Goal: Book appointment/travel/reservation

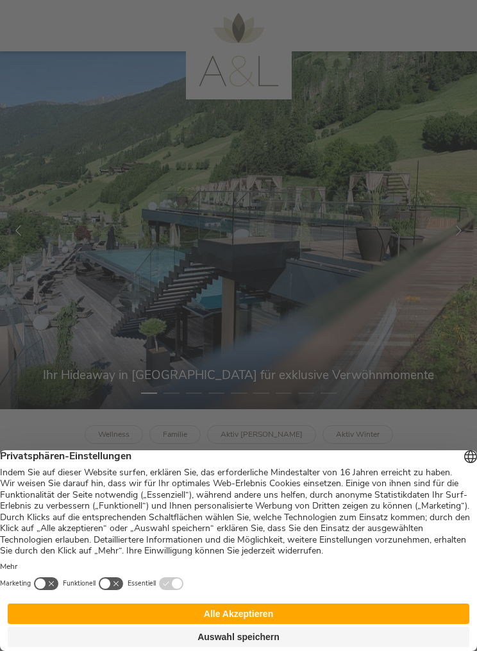
click at [381, 638] on button "Auswahl speichern" at bounding box center [239, 636] width 462 height 21
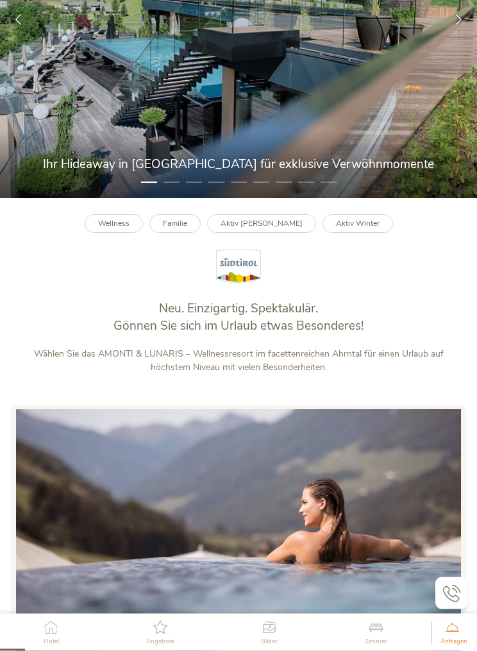
scroll to position [212, 0]
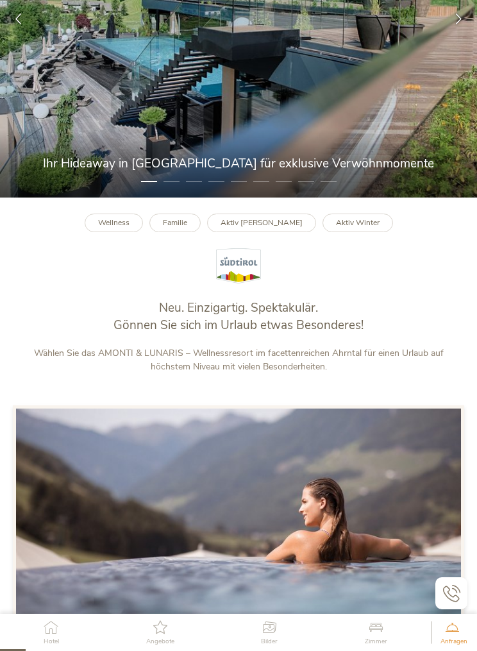
click at [378, 650] on div "Zimmer" at bounding box center [375, 631] width 35 height 37
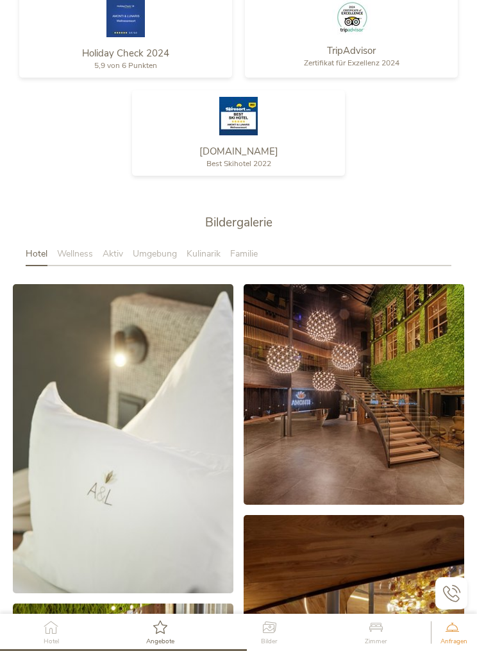
scroll to position [2060, 0]
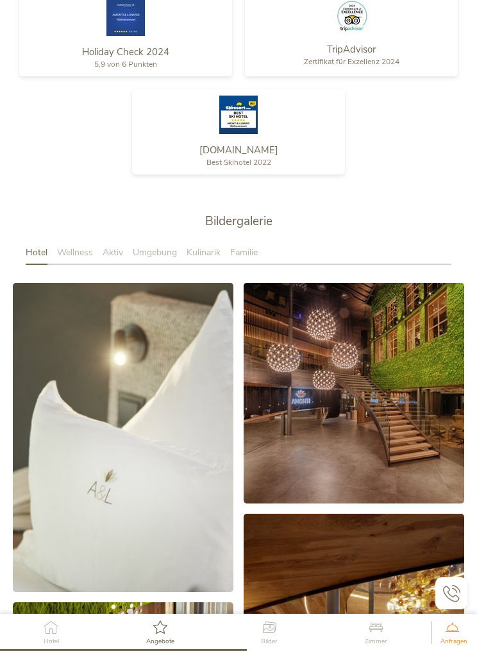
click at [170, 633] on icon at bounding box center [160, 626] width 28 height 13
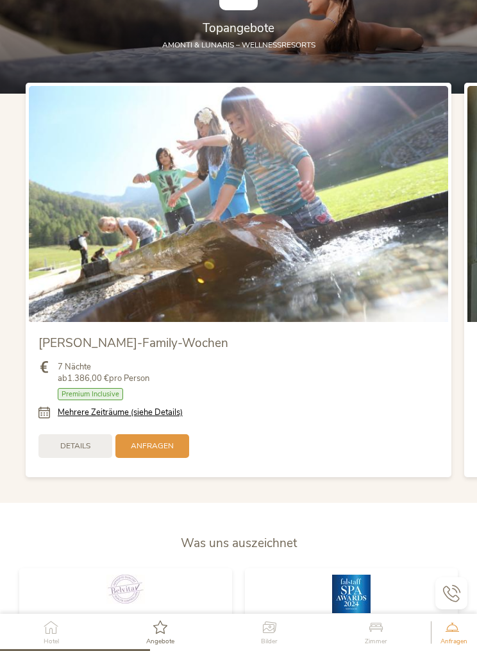
scroll to position [1230, 0]
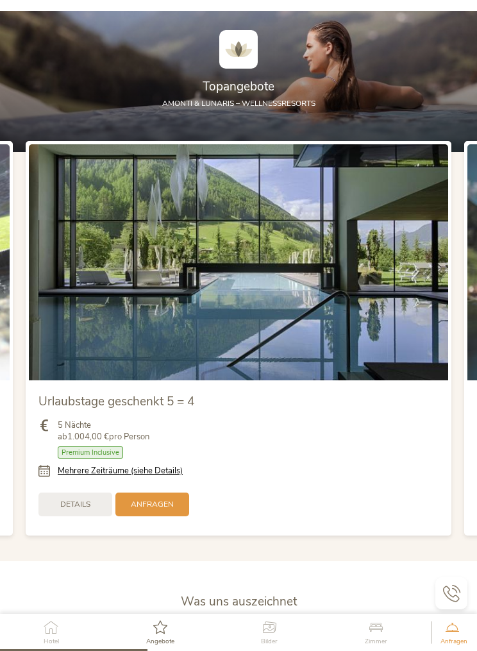
click at [167, 476] on link "Mehrere Zeiträume (siehe Details)" at bounding box center [120, 471] width 125 height 12
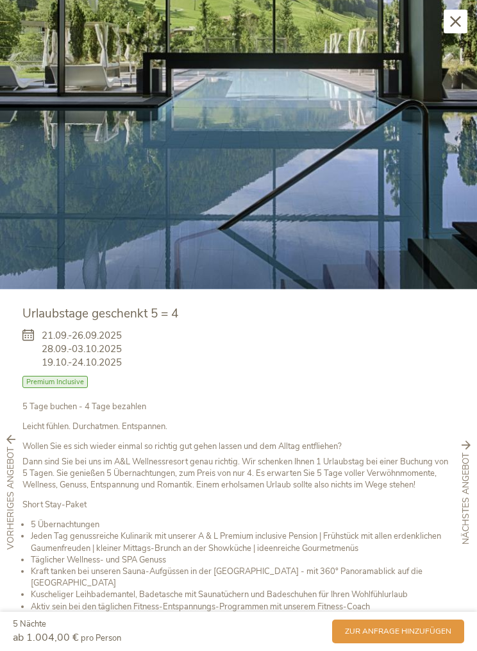
scroll to position [187, 0]
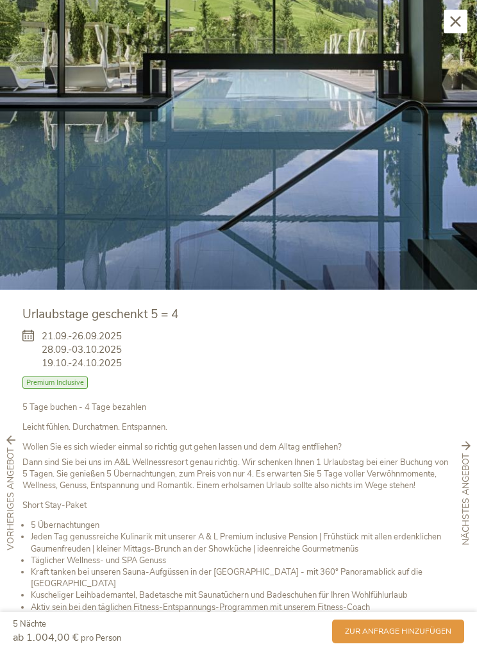
click at [363, 637] on span "zur Anfrage hinzufügen" at bounding box center [398, 631] width 106 height 11
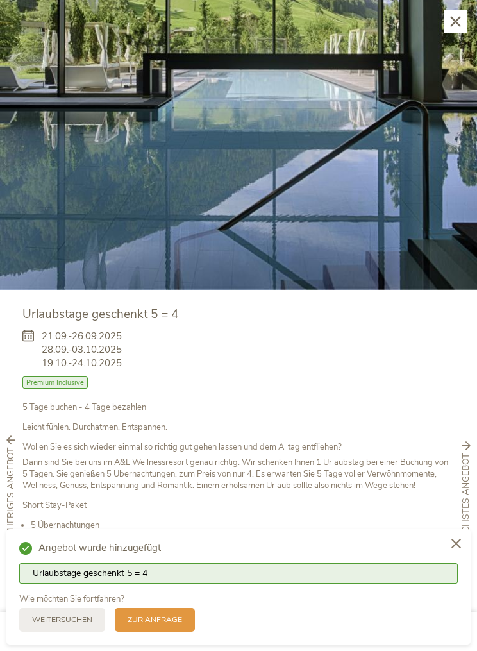
scroll to position [1478, 0]
click at [151, 625] on span "zur Anfrage" at bounding box center [155, 619] width 54 height 11
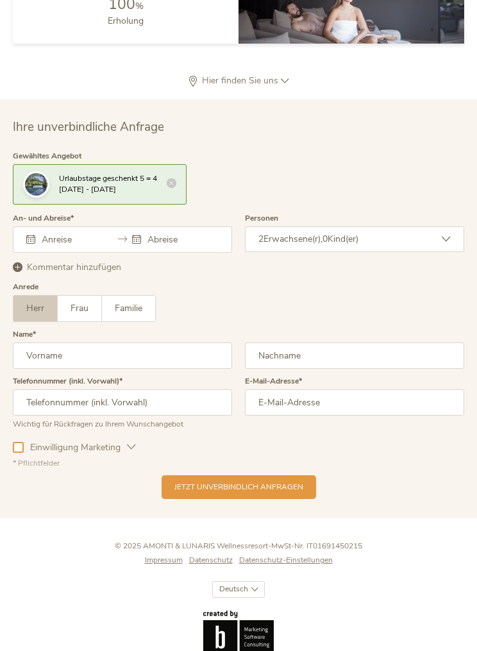
scroll to position [4044, 0]
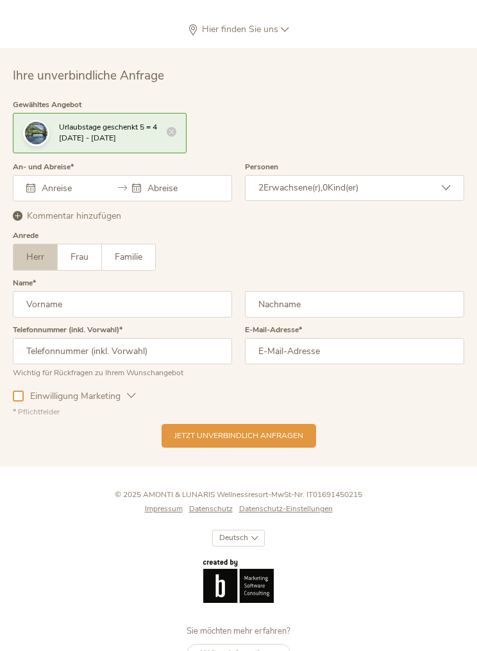
click at [172, 138] on div at bounding box center [172, 133] width 10 height 12
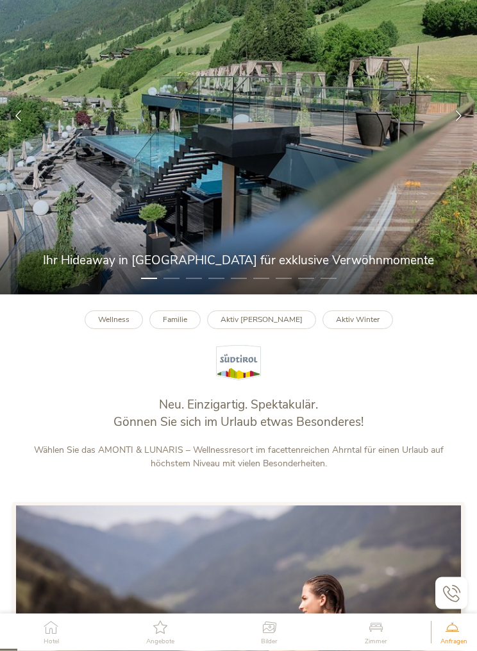
scroll to position [0, 0]
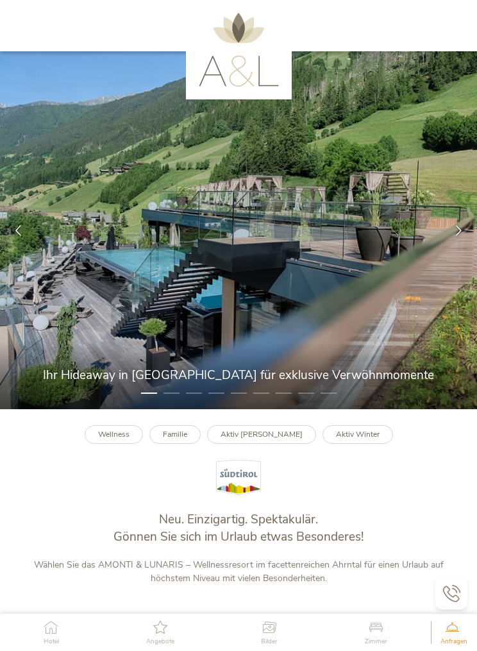
click at [380, 646] on div "Zimmer" at bounding box center [375, 631] width 35 height 37
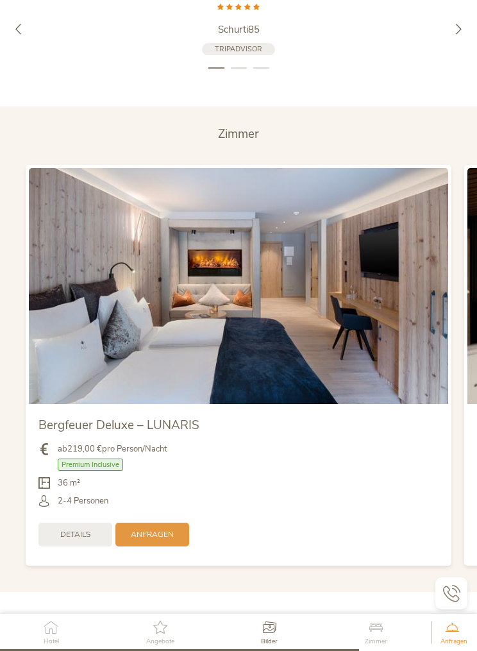
scroll to position [3020, 0]
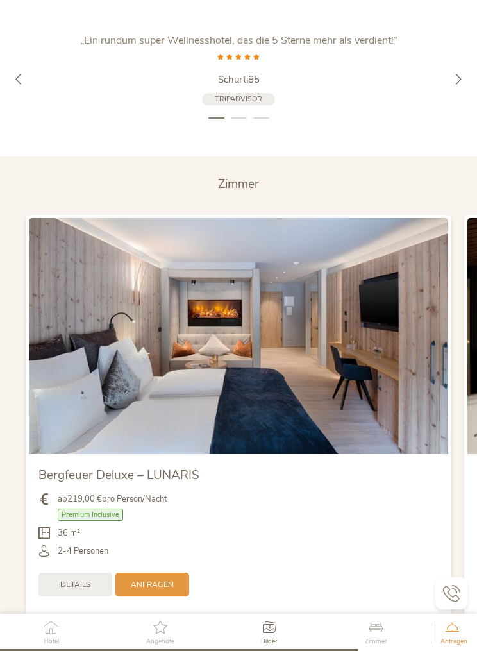
click at [244, 337] on img at bounding box center [238, 336] width 419 height 236
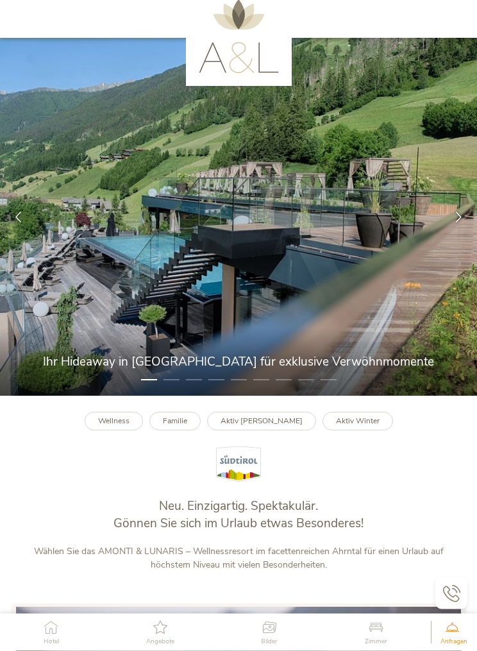
scroll to position [0, 0]
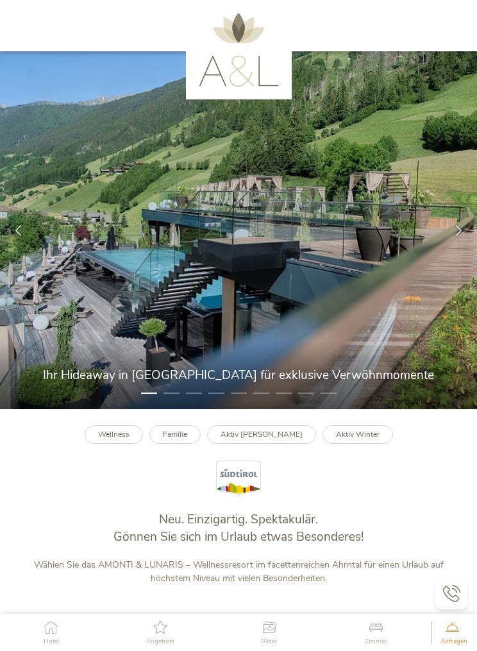
click at [239, 79] on img at bounding box center [239, 50] width 80 height 74
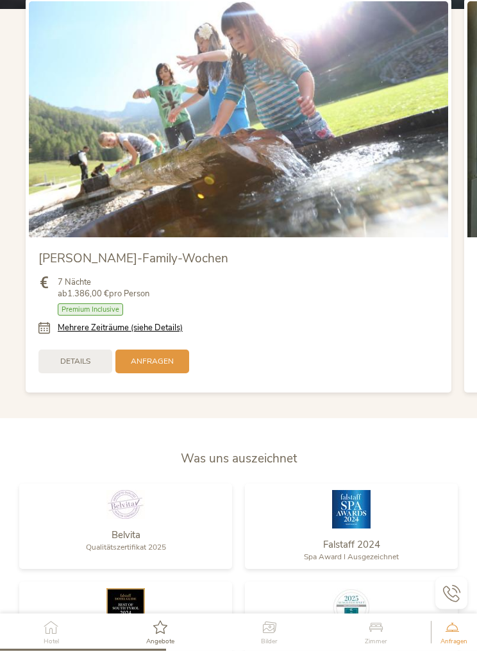
scroll to position [1385, 0]
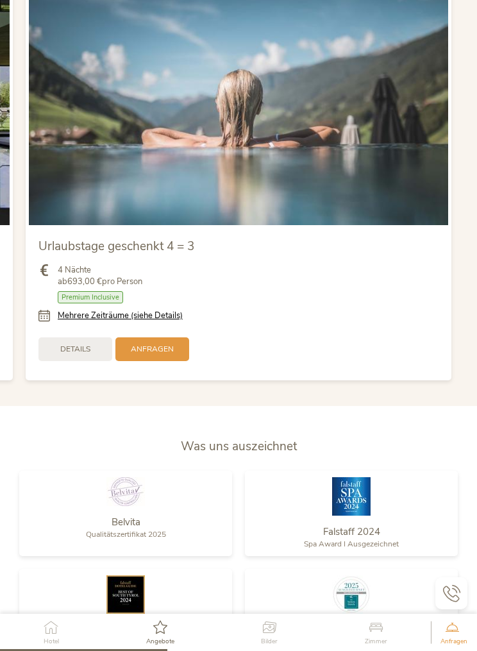
click at [169, 321] on link "Mehrere Zeiträume (siehe Details)" at bounding box center [120, 316] width 125 height 12
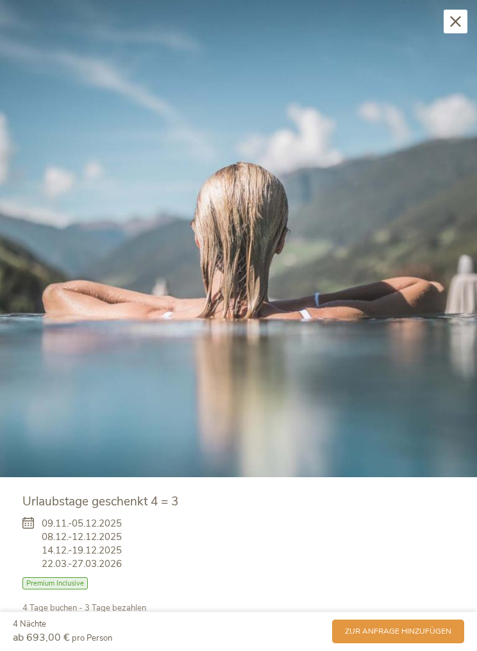
click at [453, 26] on icon at bounding box center [455, 21] width 11 height 11
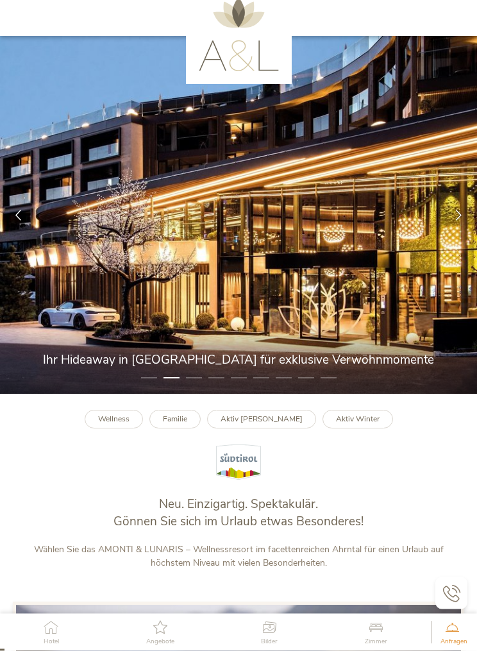
scroll to position [0, 0]
